Goal: Use online tool/utility: Use online tool/utility

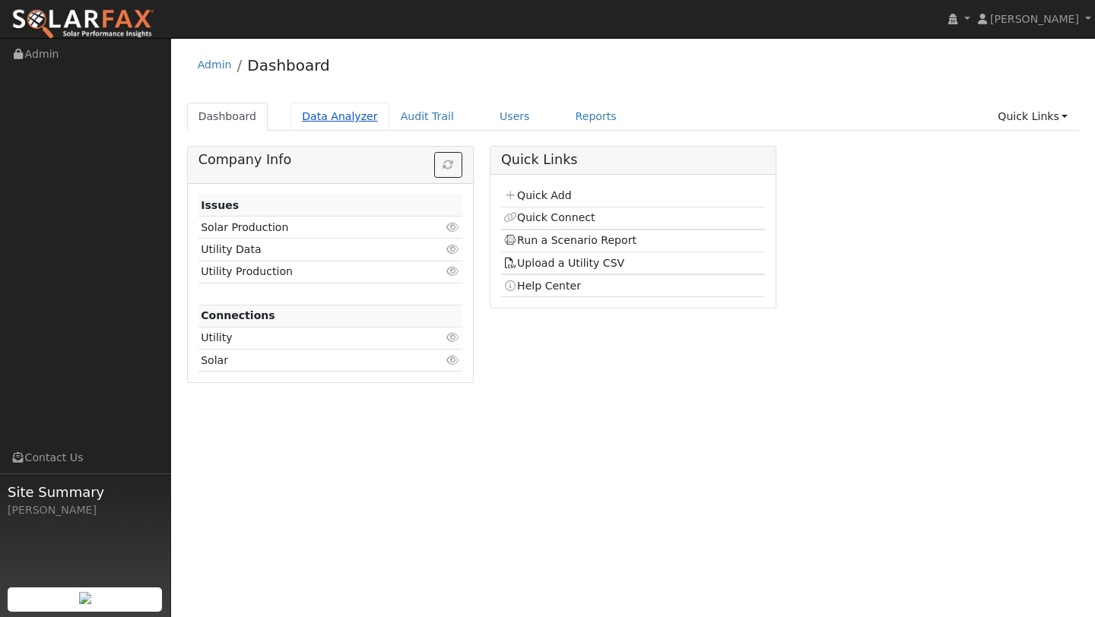
click at [347, 131] on link "Data Analyzer" at bounding box center [339, 117] width 99 height 28
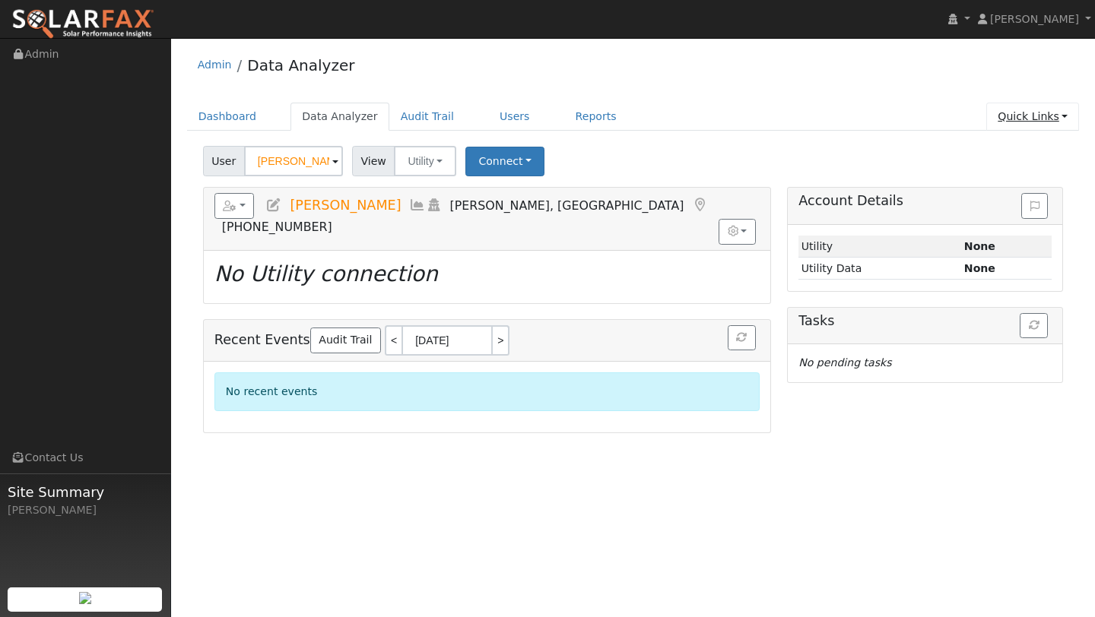
click at [1020, 115] on link "Quick Links" at bounding box center [1032, 117] width 93 height 28
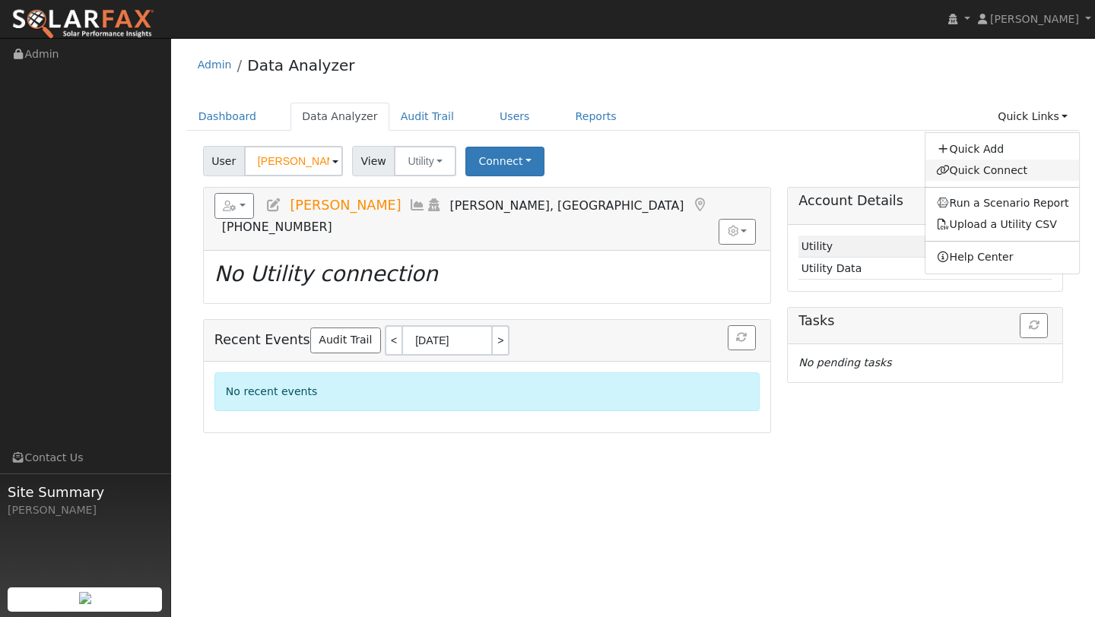
click at [998, 166] on link "Quick Connect" at bounding box center [1002, 170] width 154 height 21
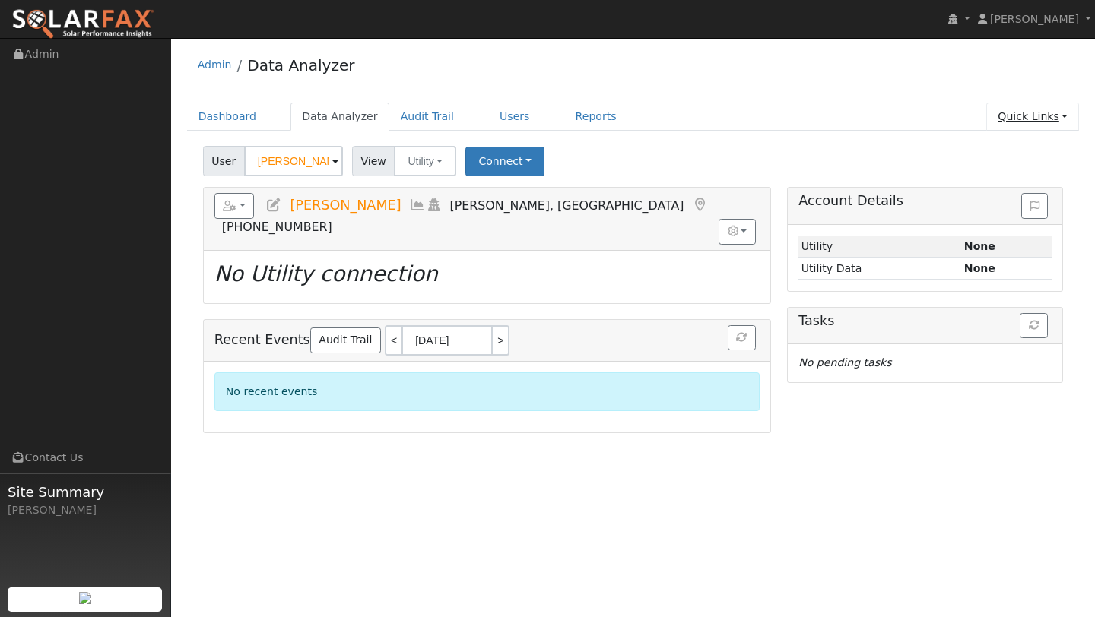
click at [1027, 113] on link "Quick Links" at bounding box center [1032, 117] width 93 height 28
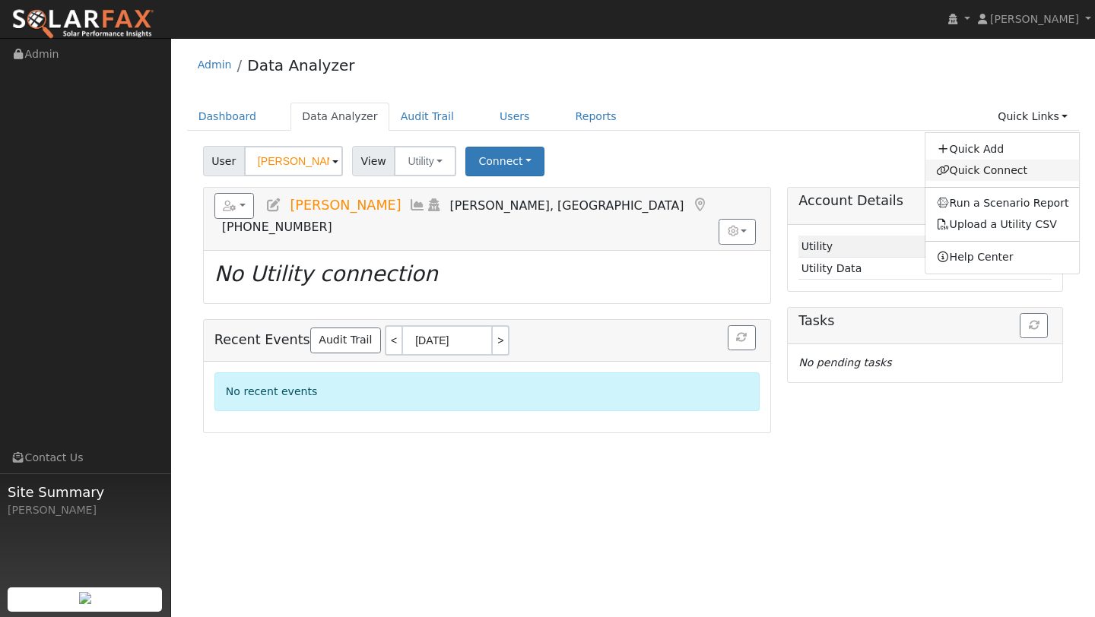
click at [1002, 167] on link "Quick Connect" at bounding box center [1002, 170] width 154 height 21
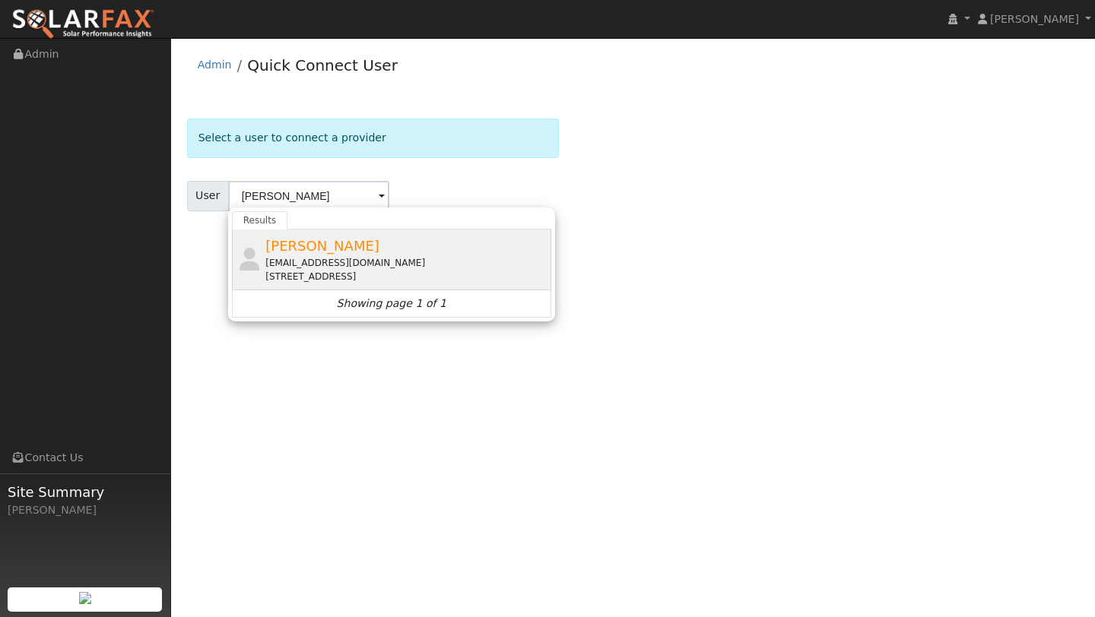
click at [414, 265] on div "Derekguinn@gmail.com" at bounding box center [406, 263] width 282 height 14
type input "Derek Guinn"
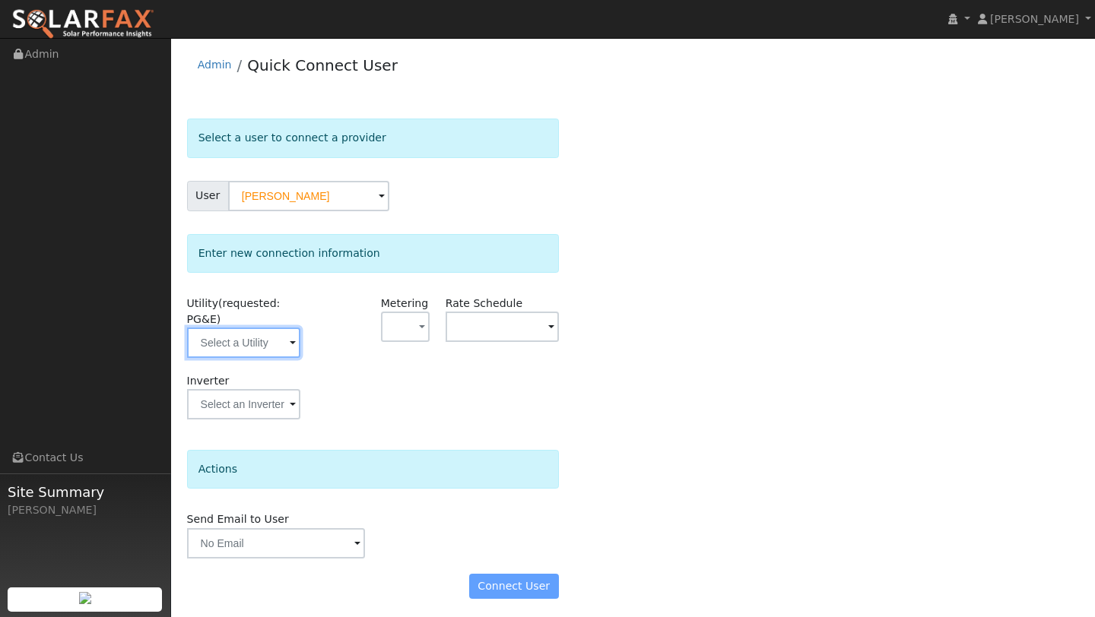
click at [255, 335] on input "text" at bounding box center [243, 343] width 113 height 30
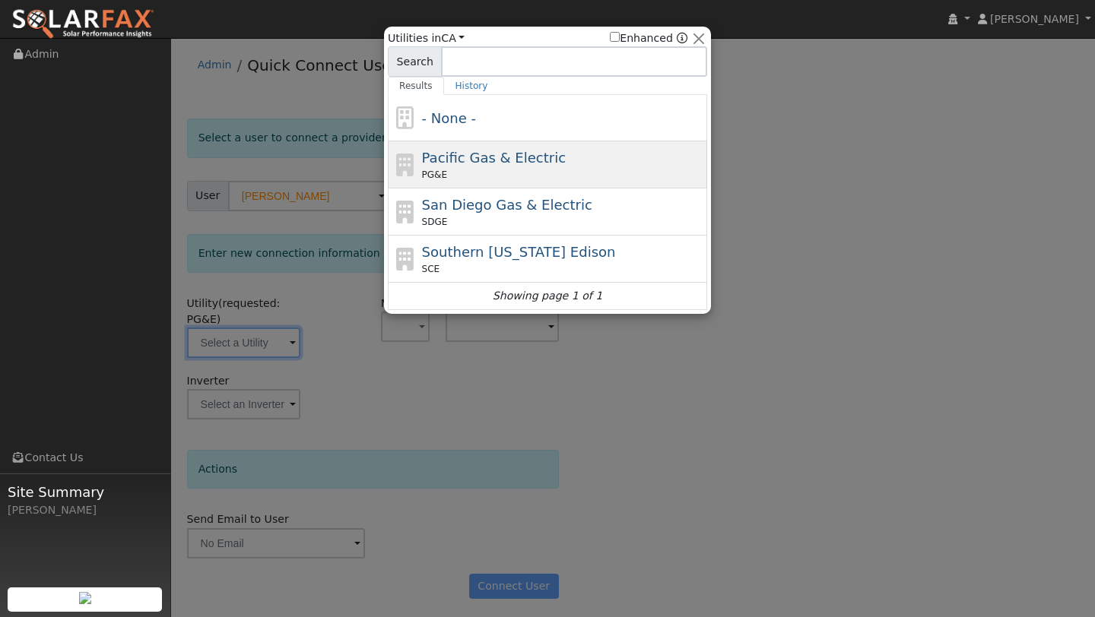
click at [450, 170] on div "PG&E" at bounding box center [563, 175] width 282 height 14
type input "PG&E"
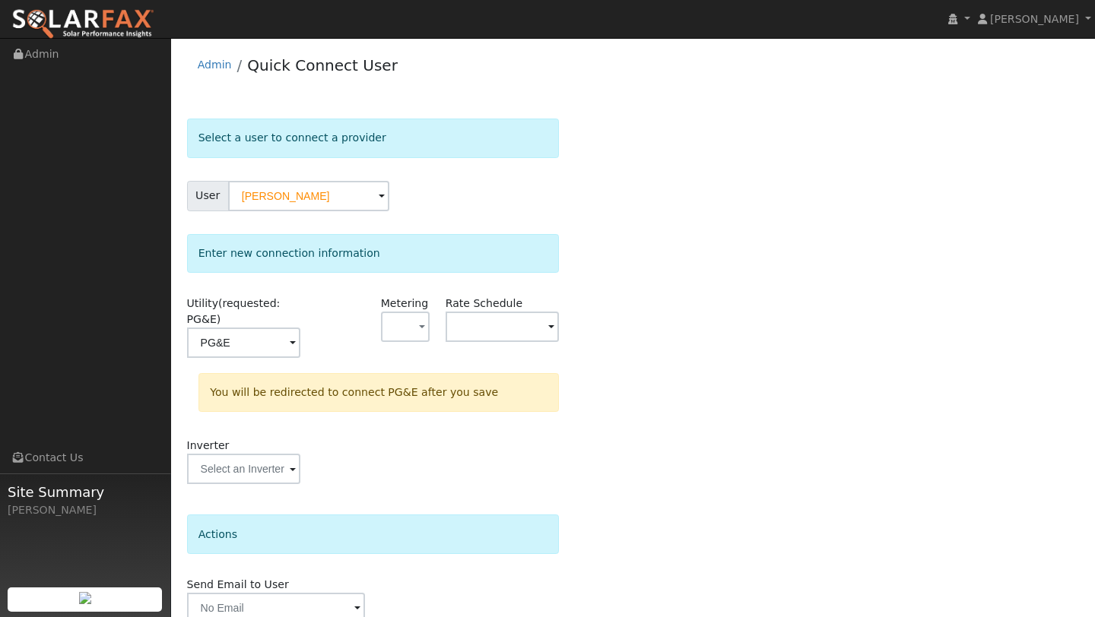
scroll to position [69, 0]
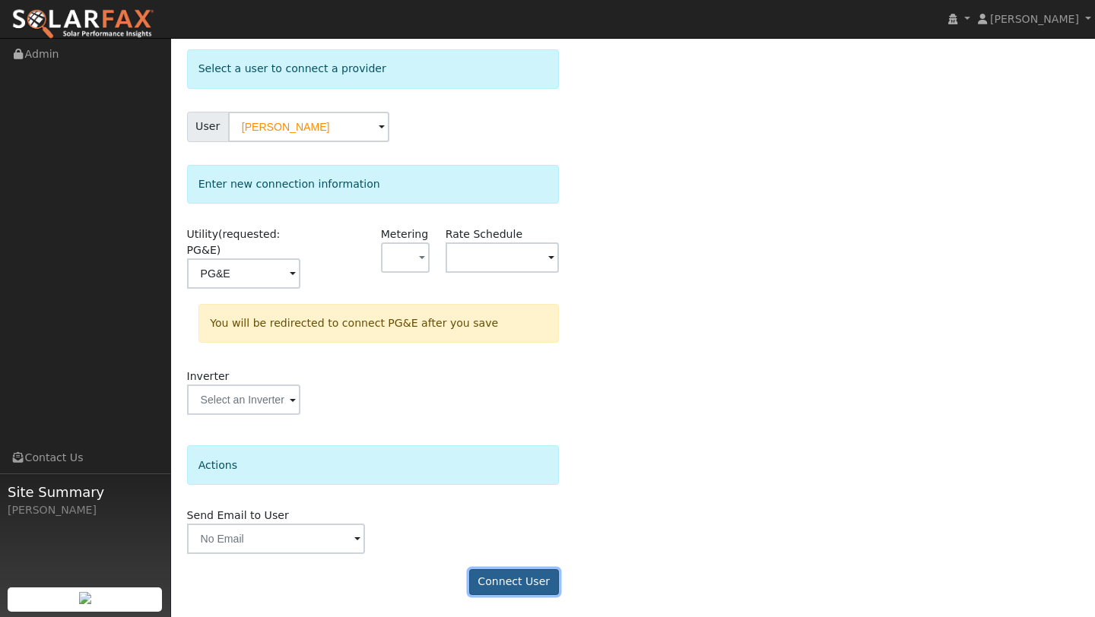
click at [532, 586] on button "Connect User" at bounding box center [514, 583] width 90 height 26
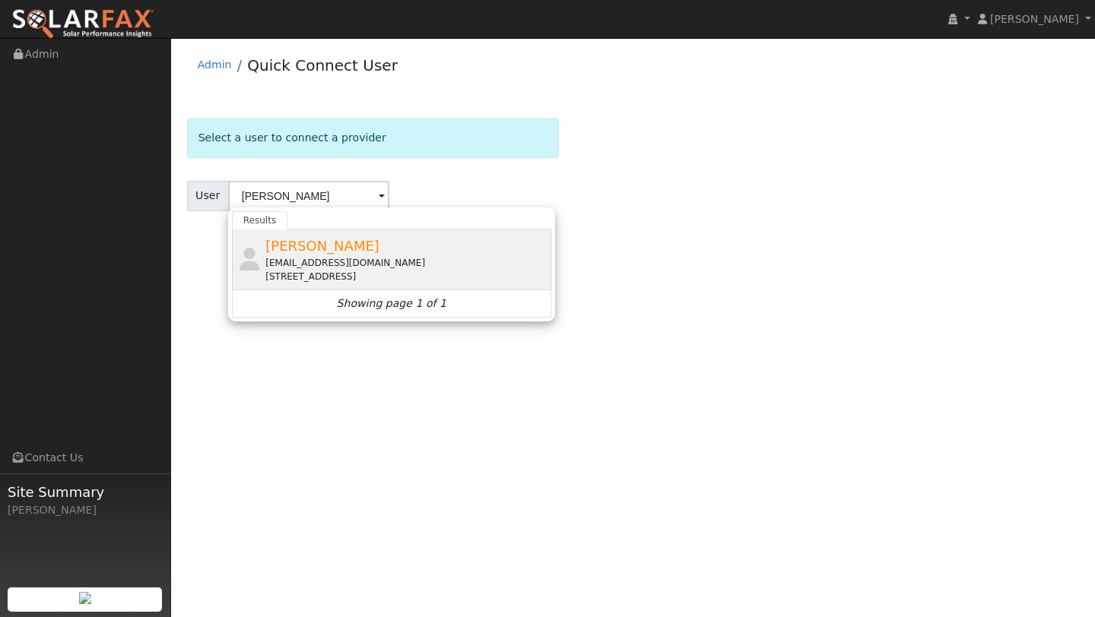
click at [456, 268] on div "[EMAIL_ADDRESS][DOMAIN_NAME]" at bounding box center [406, 263] width 282 height 14
type input "[PERSON_NAME]"
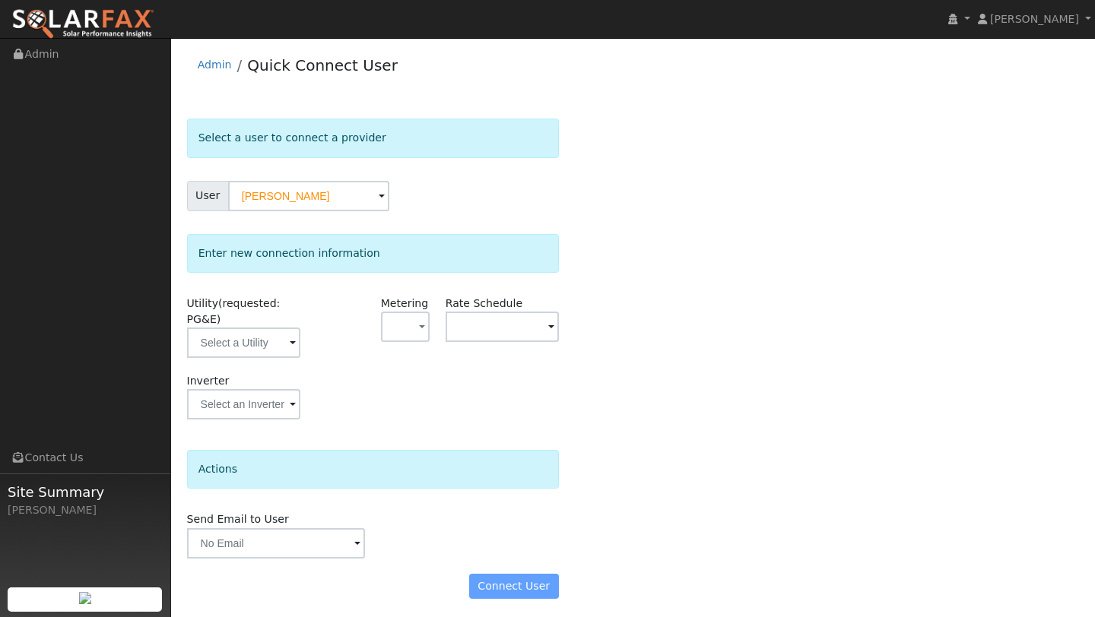
scroll to position [5, 0]
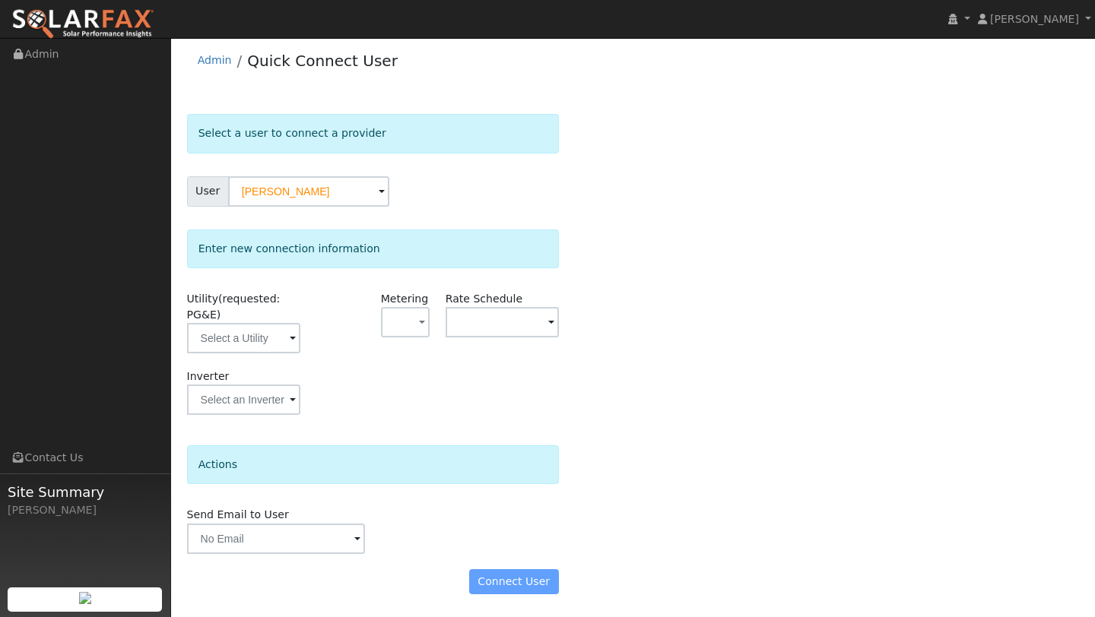
click at [260, 364] on div "Utility (requested: PG&E)" at bounding box center [243, 330] width 129 height 78
click at [259, 357] on div "Utility (requested: PG&E)" at bounding box center [243, 330] width 129 height 78
click at [259, 345] on input "text" at bounding box center [243, 338] width 113 height 30
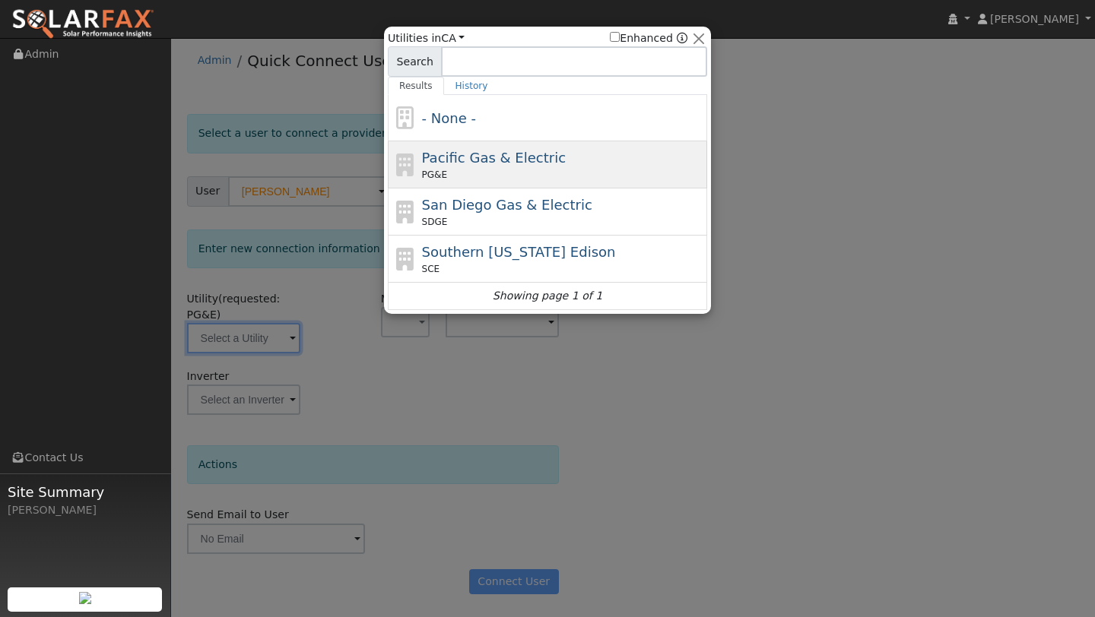
click at [477, 162] on span "Pacific Gas & Electric" at bounding box center [494, 158] width 144 height 16
type input "PG&E"
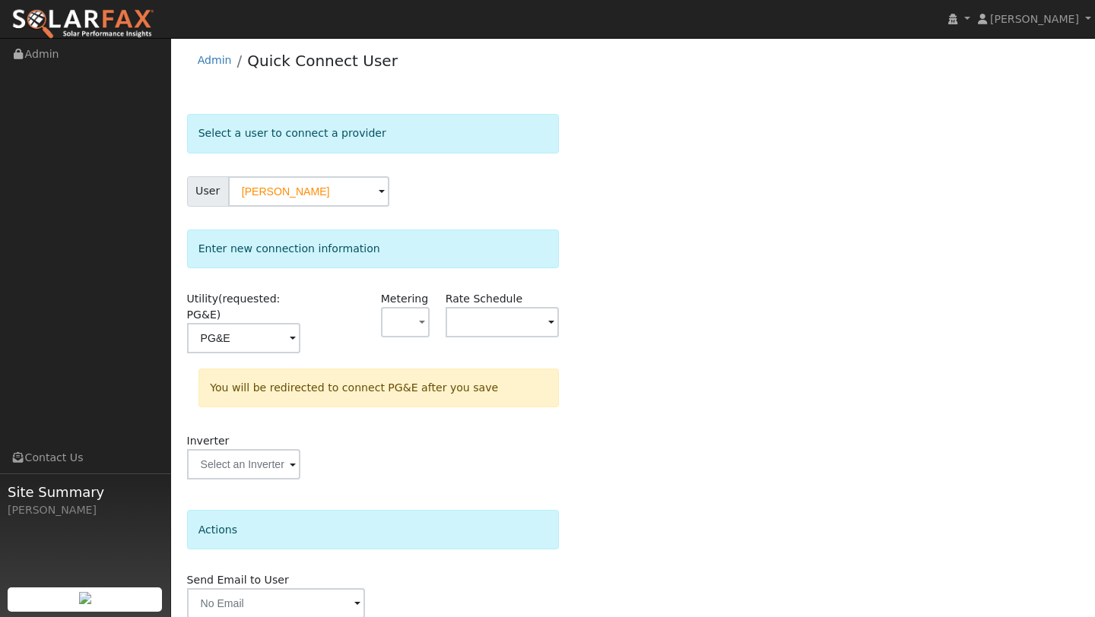
scroll to position [69, 0]
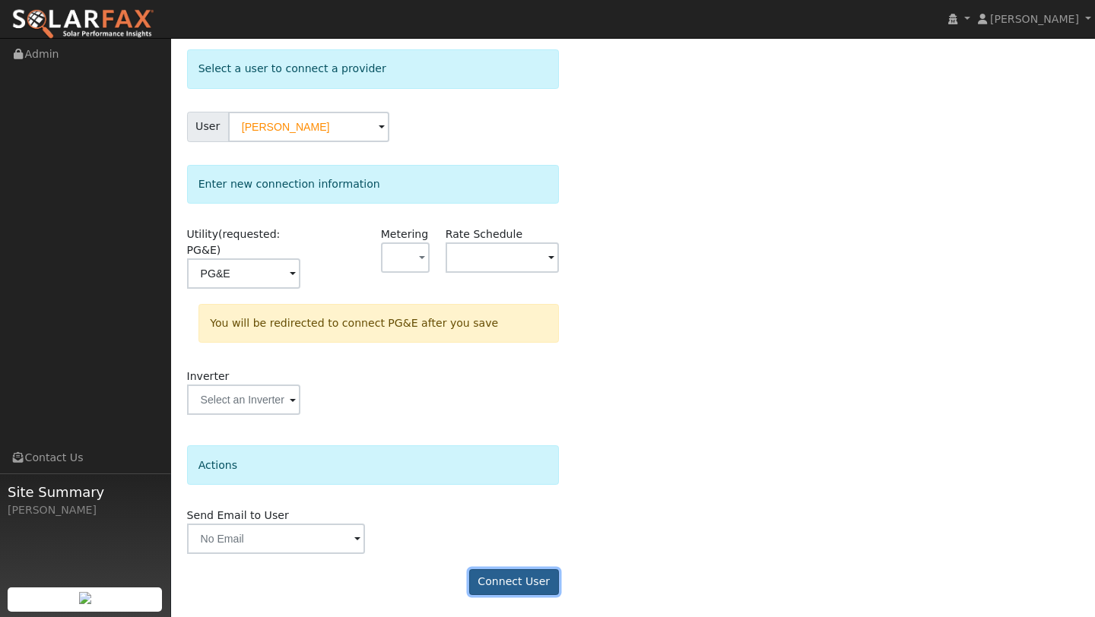
click at [528, 571] on button "Connect User" at bounding box center [514, 583] width 90 height 26
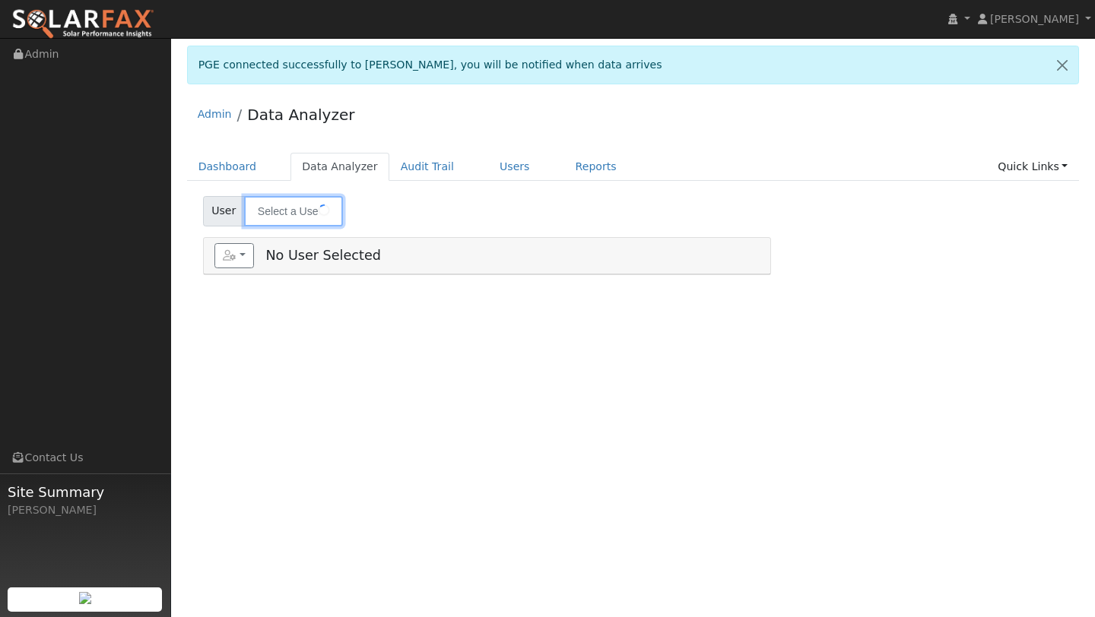
type input "[PERSON_NAME]"
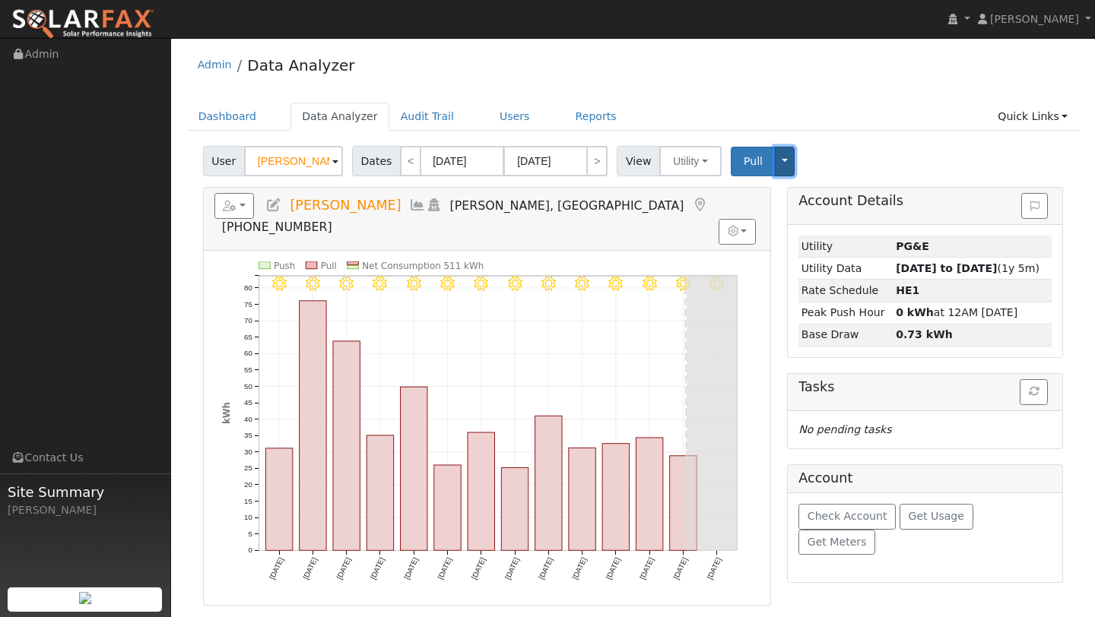
click at [776, 171] on button "Toggle Dropdown" at bounding box center [785, 162] width 20 height 30
click at [814, 144] on div "User [PERSON_NAME] Account Default Account Default Account [STREET_ADDRESS] Pri…" at bounding box center [633, 159] width 866 height 36
click at [252, 207] on button "button" at bounding box center [234, 206] width 40 height 26
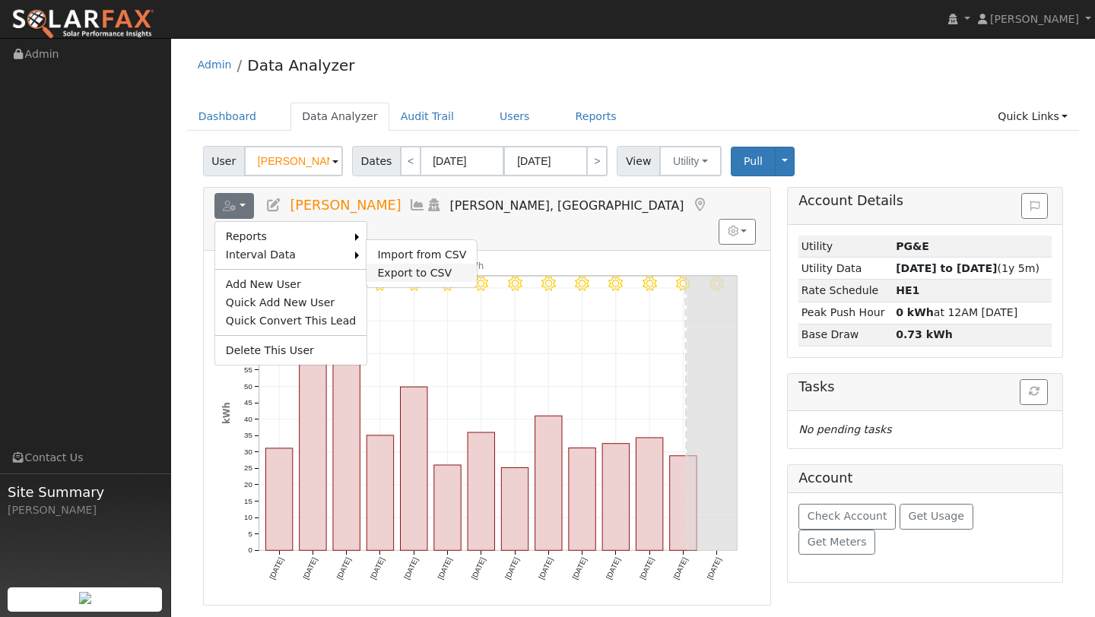
click at [402, 273] on link "Export to CSV" at bounding box center [422, 273] width 110 height 18
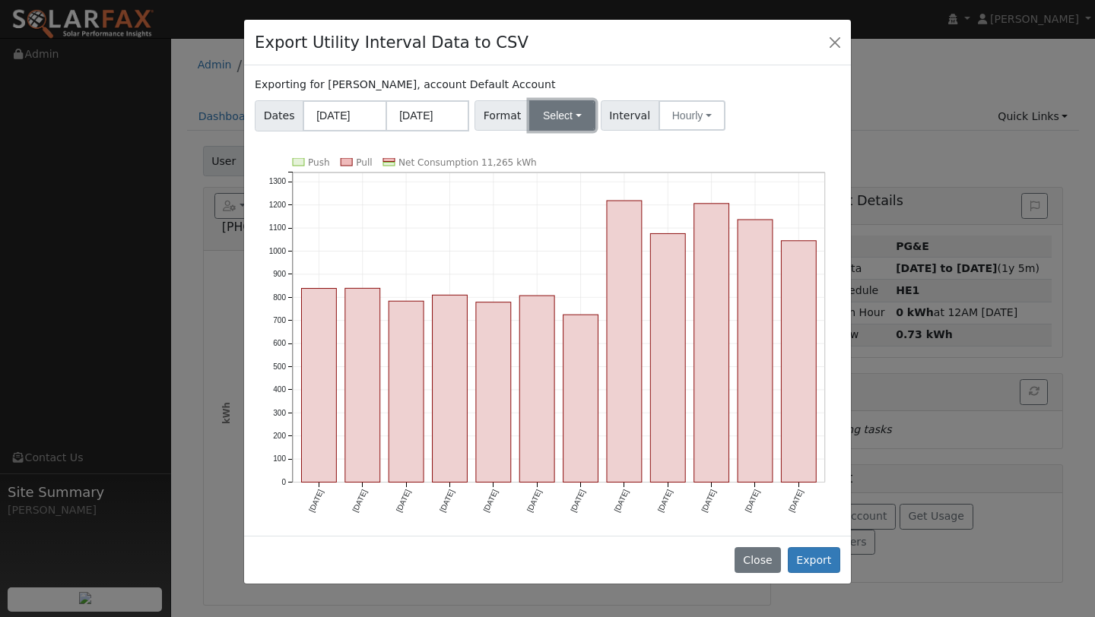
click at [547, 122] on button "Select" at bounding box center [562, 115] width 66 height 30
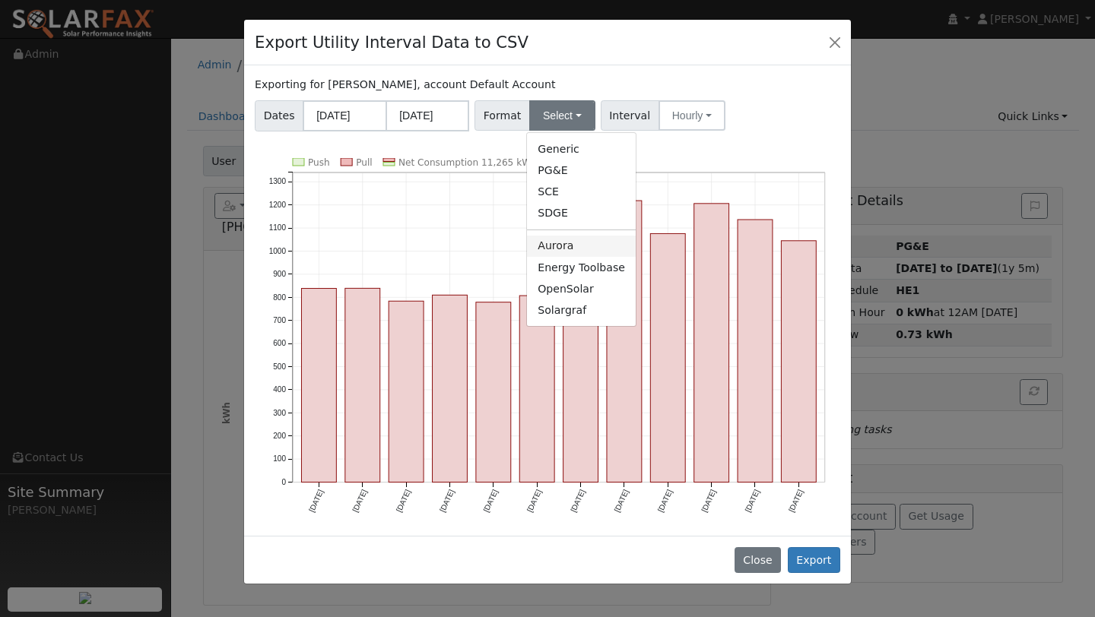
click at [548, 251] on link "Aurora" at bounding box center [581, 246] width 109 height 21
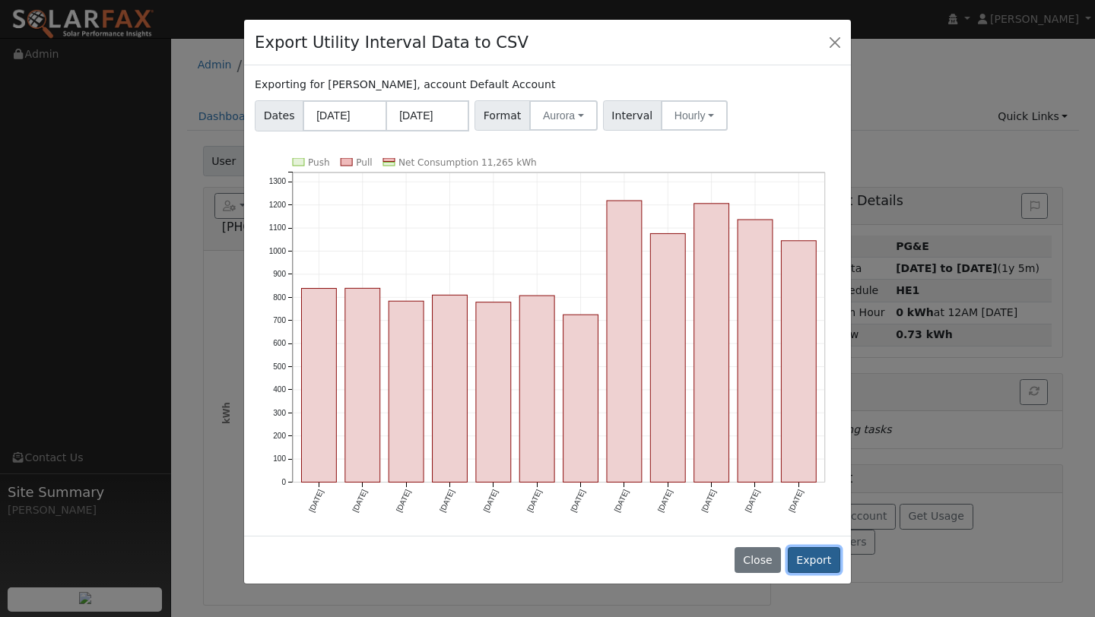
click at [804, 553] on button "Export" at bounding box center [814, 561] width 52 height 26
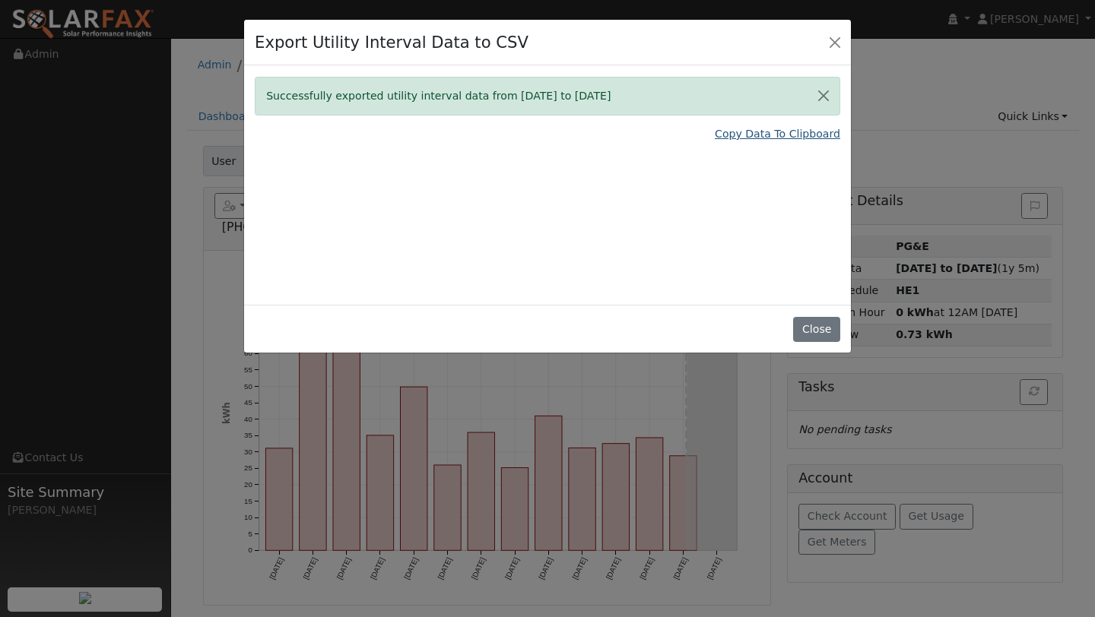
click at [739, 134] on link "Copy Data To Clipboard" at bounding box center [777, 134] width 125 height 16
click at [836, 51] on button "Close" at bounding box center [834, 41] width 21 height 21
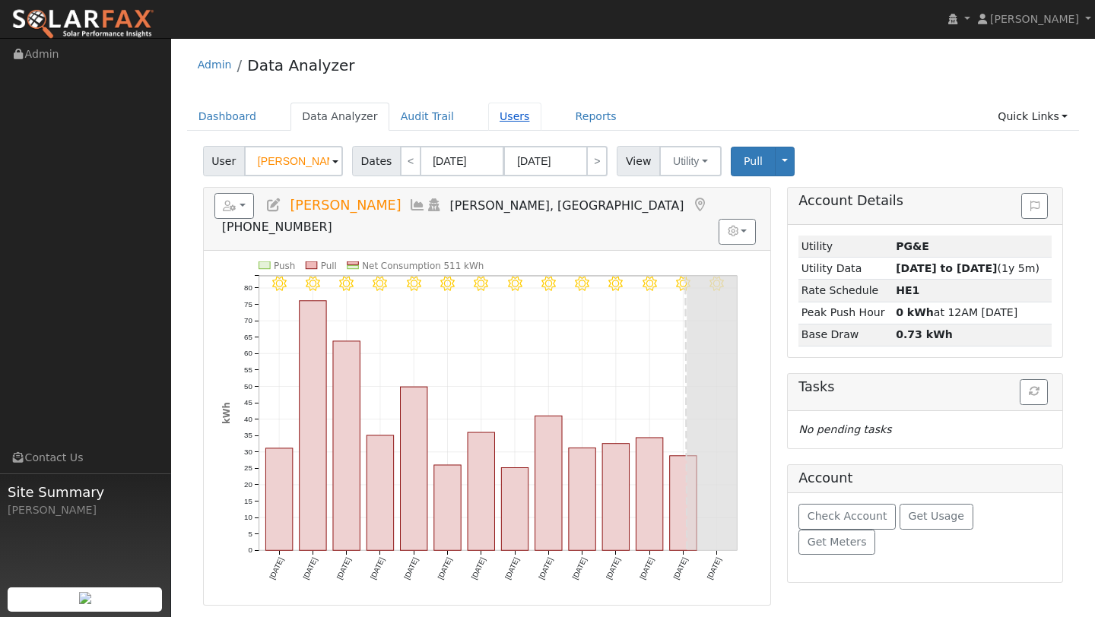
click at [488, 116] on link "Users" at bounding box center [514, 117] width 53 height 28
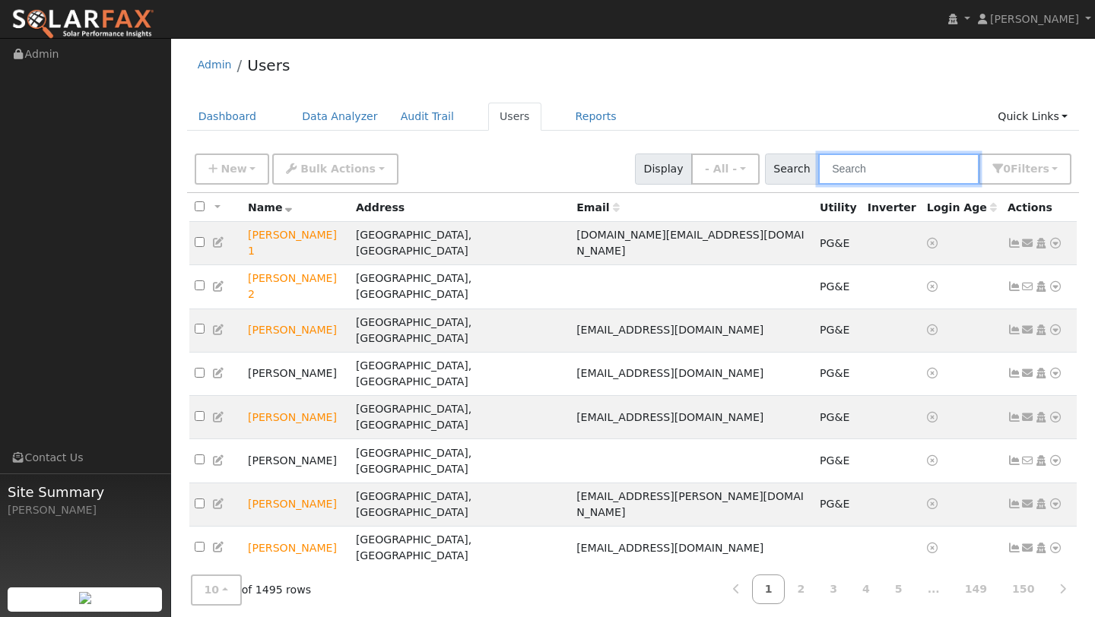
click at [886, 170] on input "text" at bounding box center [898, 169] width 161 height 31
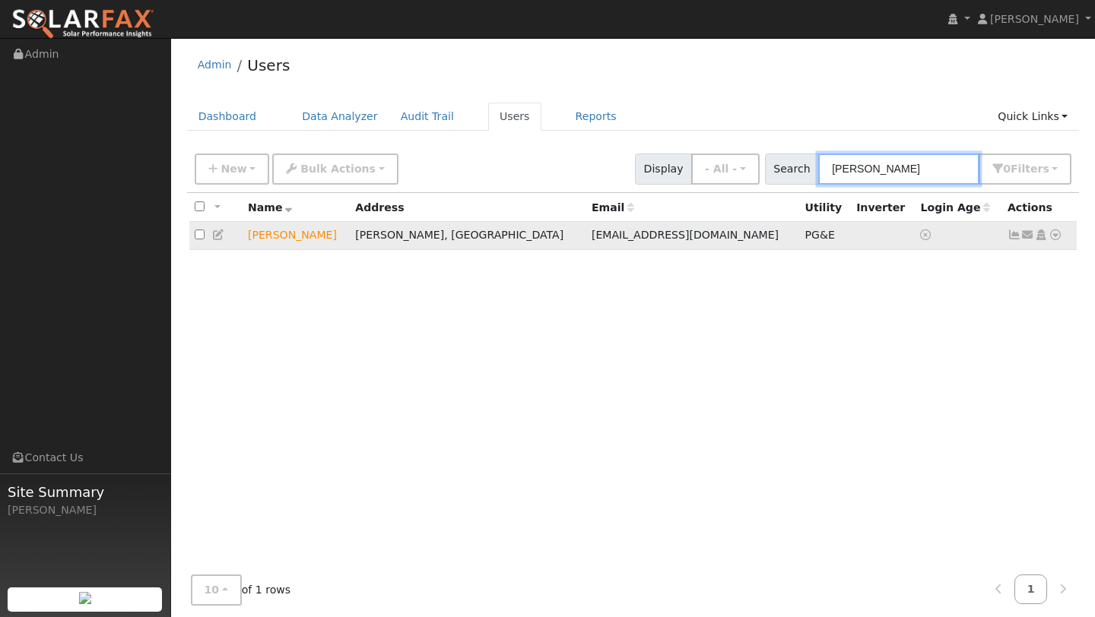
type input "derek"
click at [1055, 239] on icon at bounding box center [1056, 235] width 14 height 11
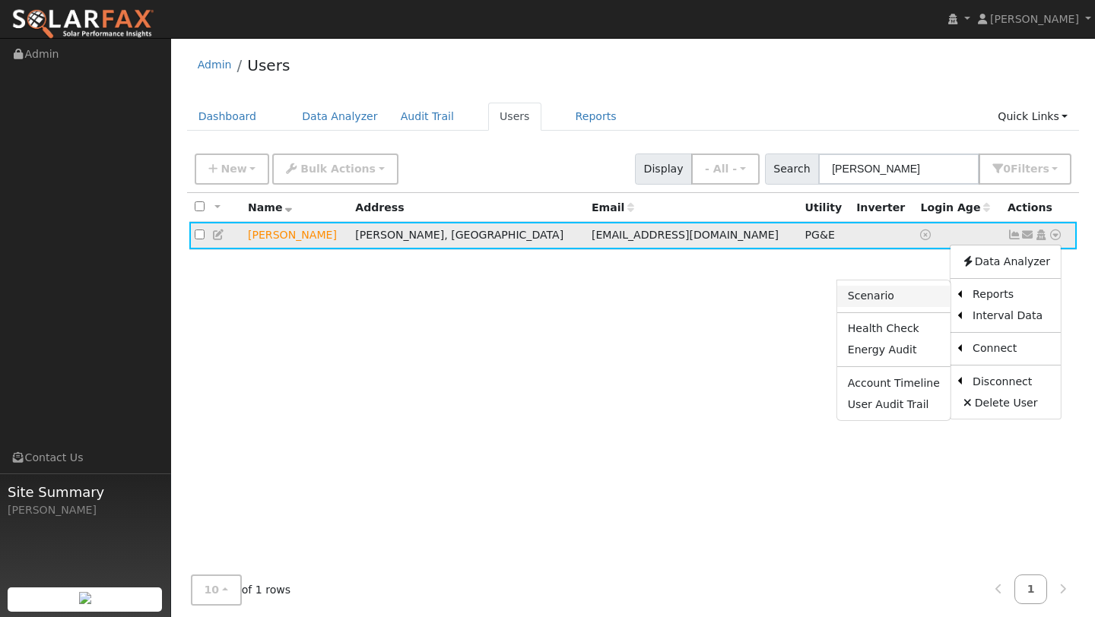
click at [920, 296] on link "Scenario" at bounding box center [893, 296] width 113 height 21
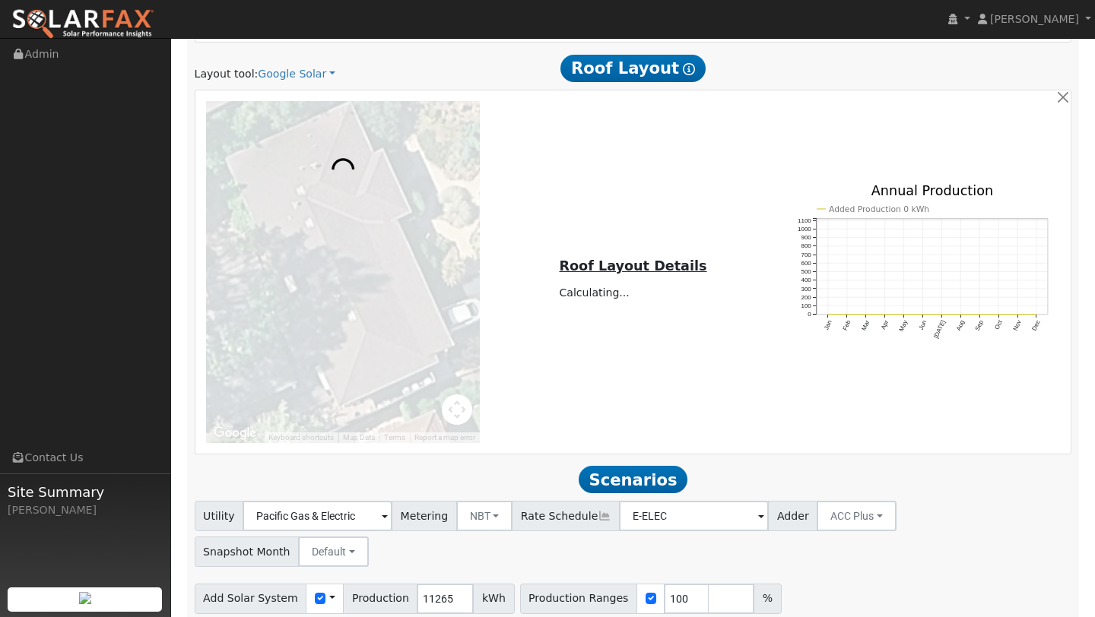
scroll to position [807, 0]
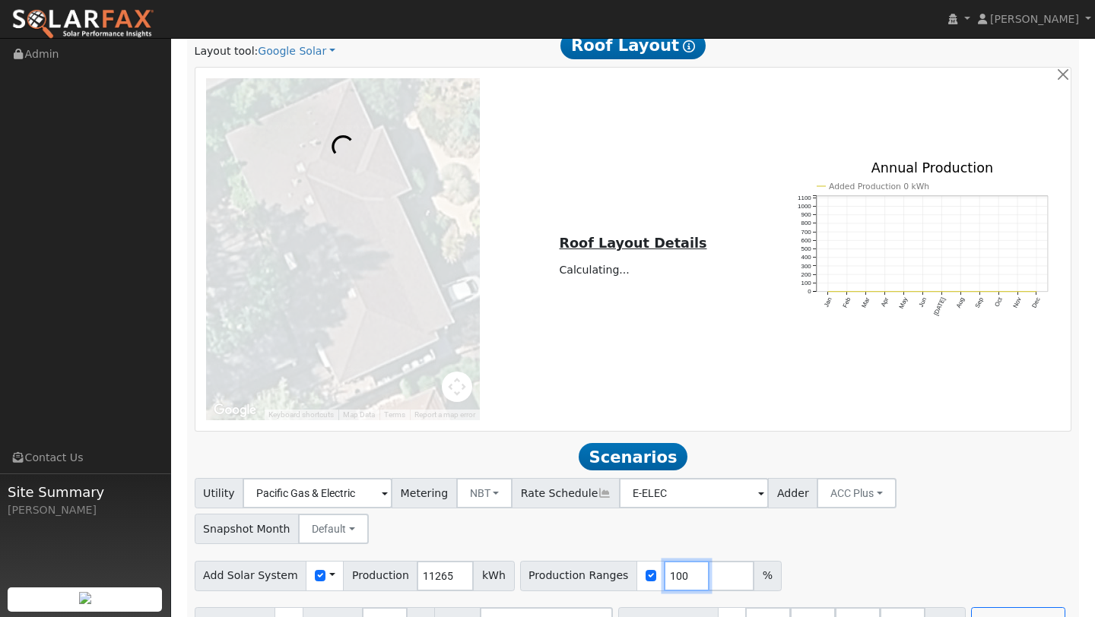
click at [668, 561] on input "100" at bounding box center [687, 576] width 46 height 30
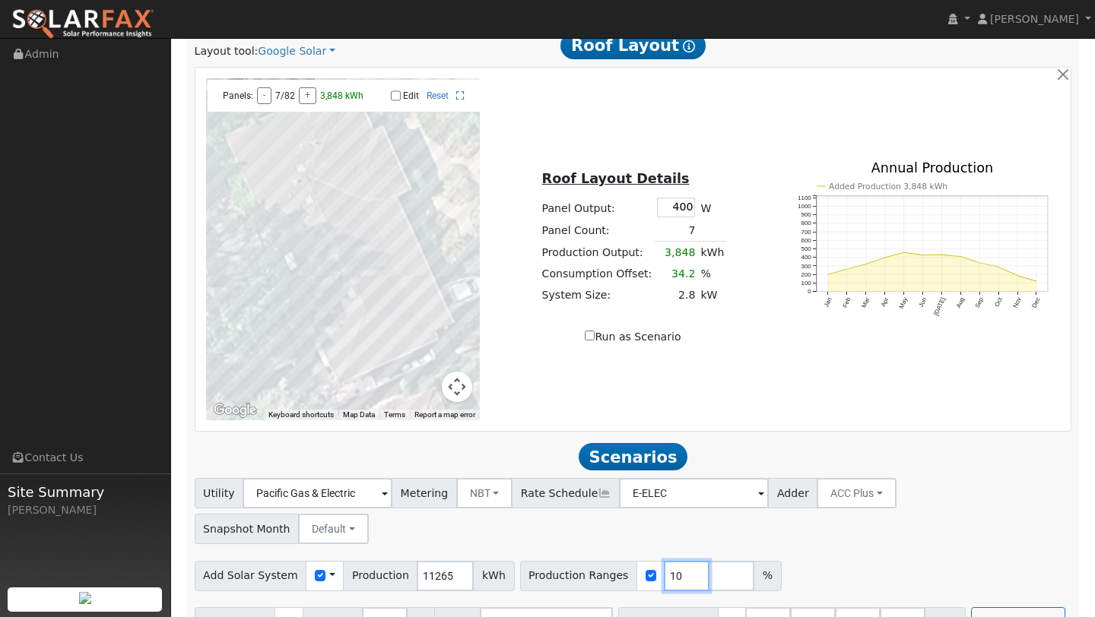
type input "1"
type input "83"
click at [777, 432] on div "Scenario Report Powered by SolarFax ® Energy Consumption Overview Show Help Thi…" at bounding box center [633, 29] width 893 height 1231
click at [468, 395] on button "Map camera controls" at bounding box center [457, 387] width 30 height 30
click at [421, 379] on button "Zoom out" at bounding box center [419, 387] width 30 height 30
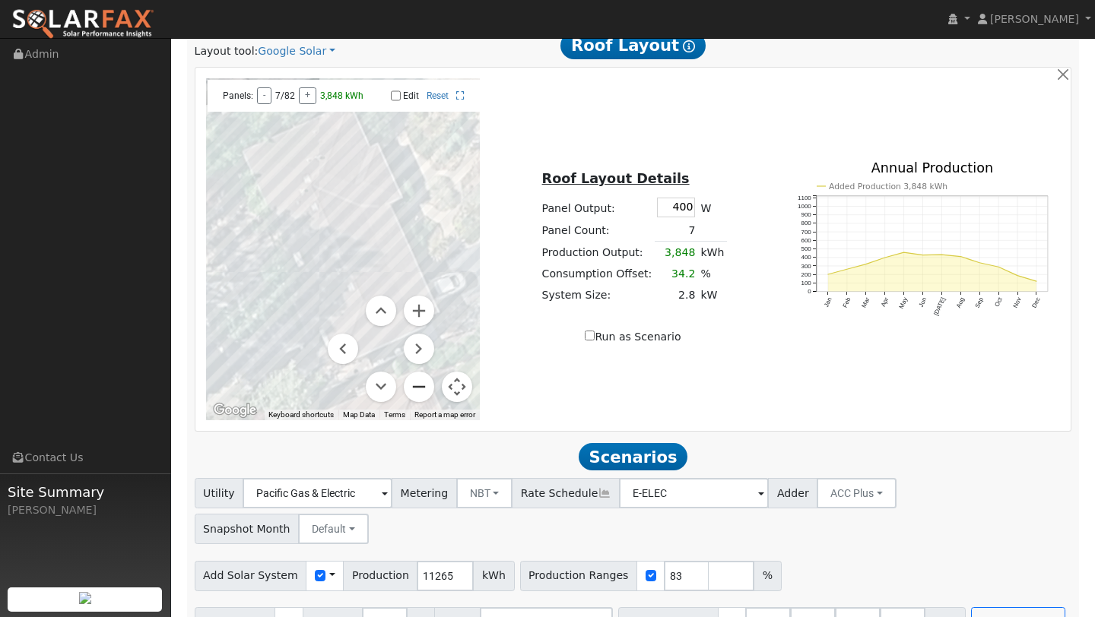
click at [421, 379] on button "Zoom out" at bounding box center [419, 387] width 30 height 30
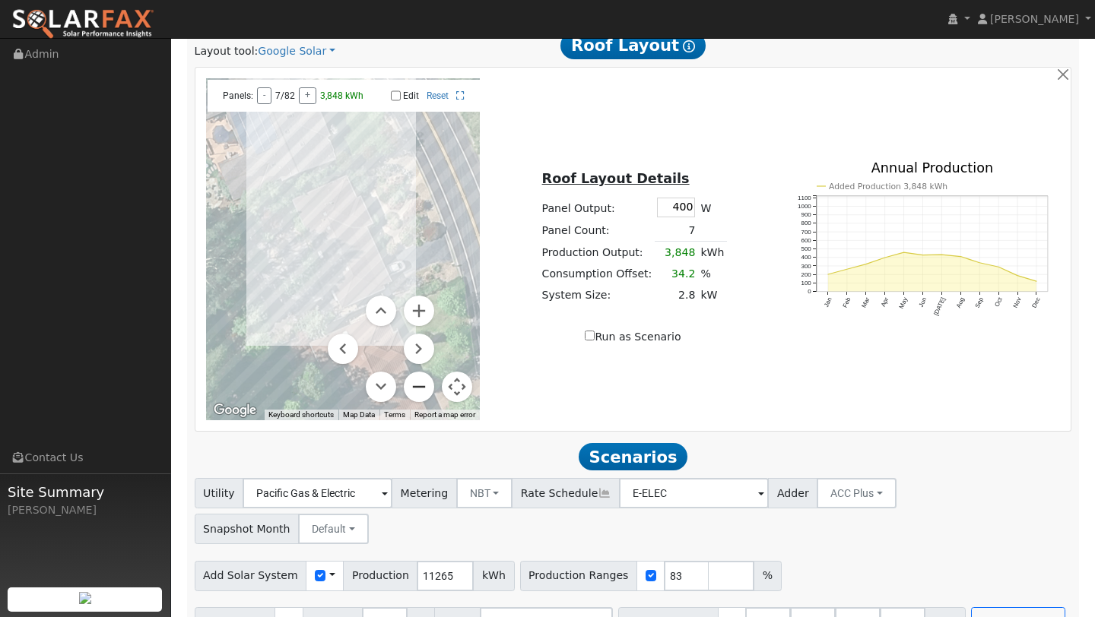
click at [421, 379] on button "Zoom out" at bounding box center [419, 387] width 30 height 30
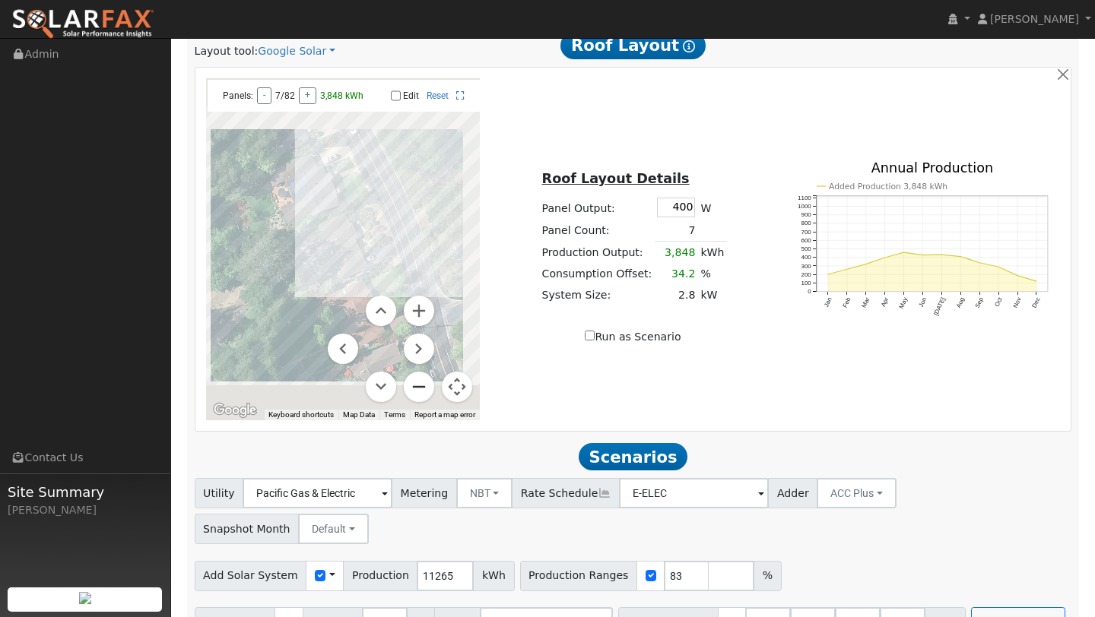
click at [421, 379] on button "Zoom out" at bounding box center [419, 387] width 30 height 30
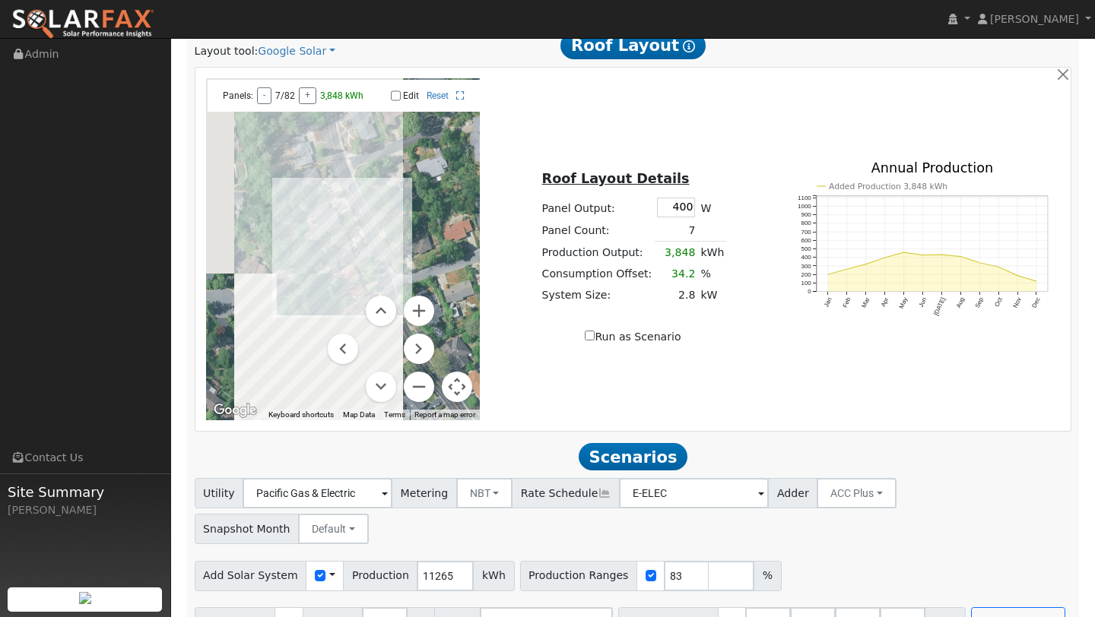
click at [457, 379] on button "Map camera controls" at bounding box center [457, 387] width 30 height 30
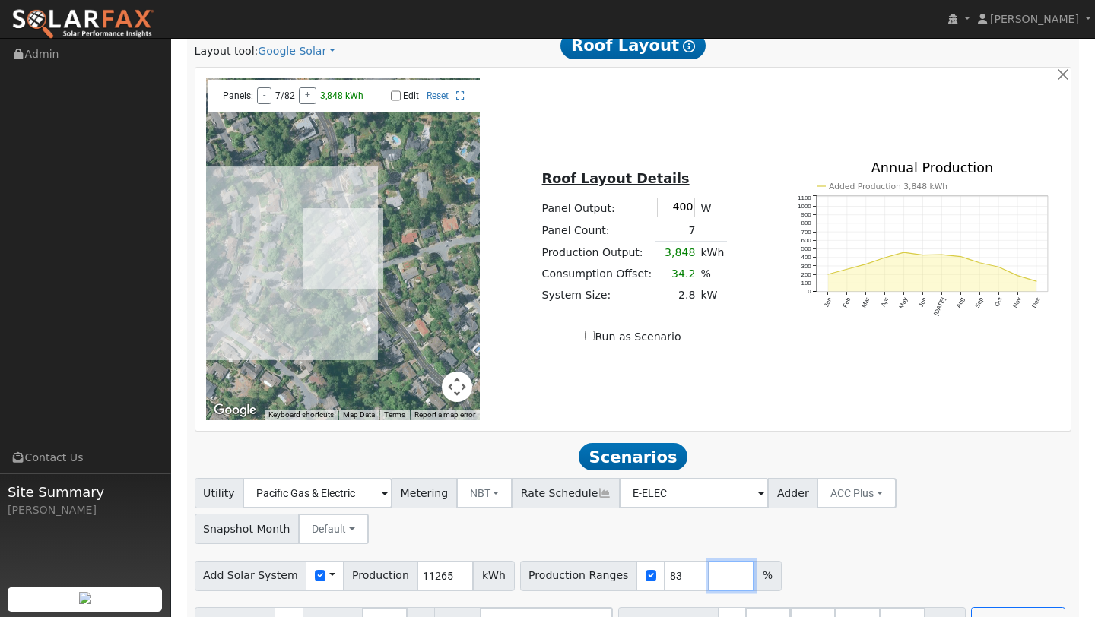
click at [709, 561] on input "number" at bounding box center [732, 576] width 46 height 30
type input "122"
click at [983, 602] on div "Add Battery Reserve 3 % Mode Self Consumption Self Consumption Peak Savings ACC…" at bounding box center [633, 620] width 883 height 36
click at [983, 608] on button "Run Scenarios" at bounding box center [1018, 623] width 94 height 30
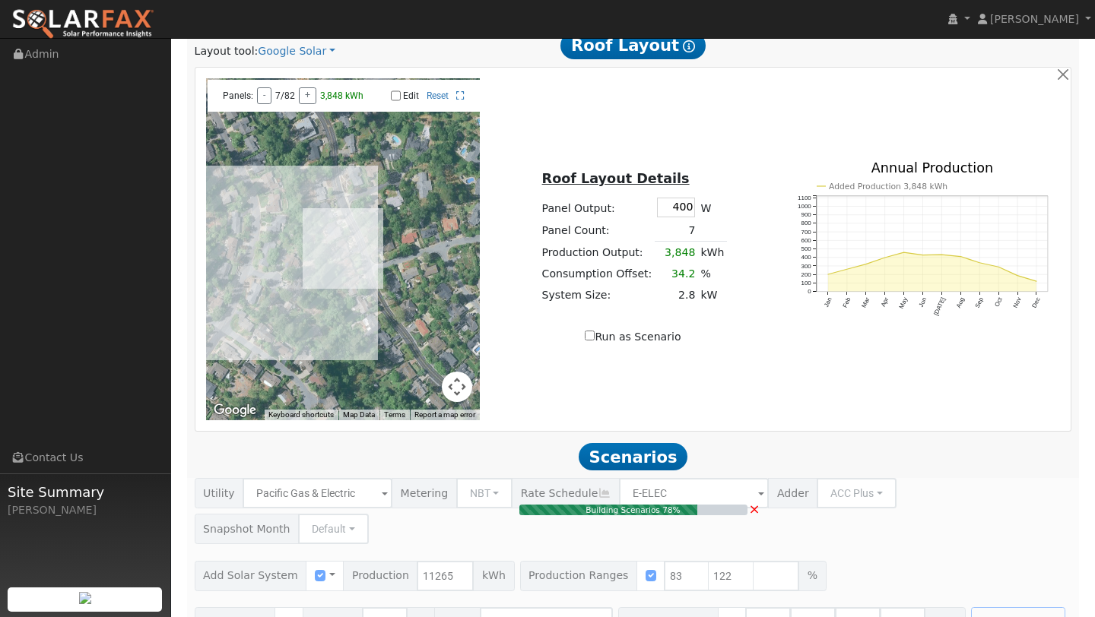
type input "6.2"
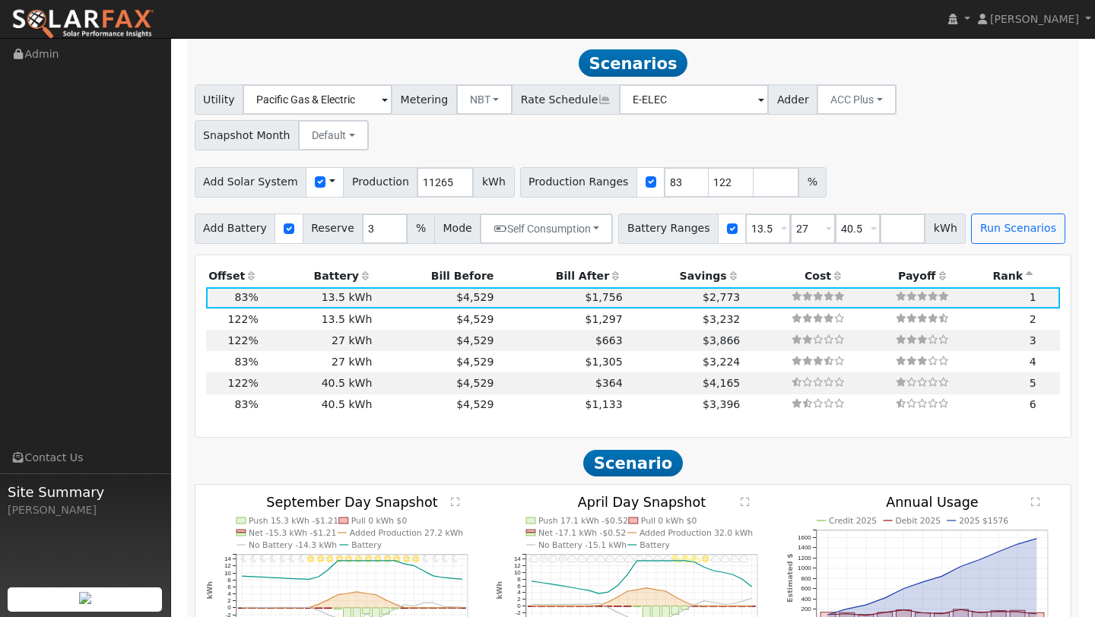
scroll to position [1205, 0]
